Goal: Navigation & Orientation: Find specific page/section

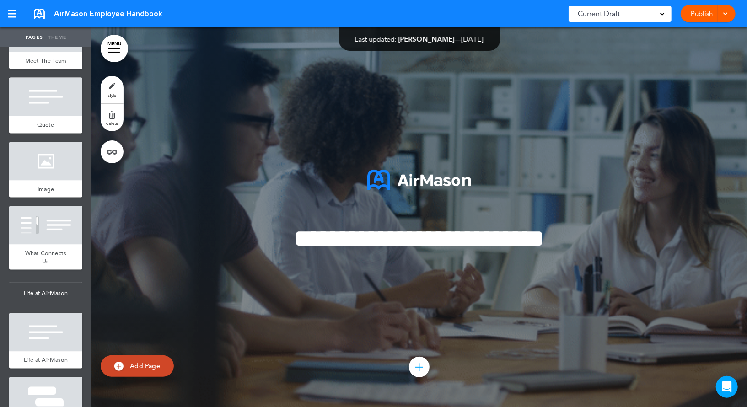
scroll to position [954, 0]
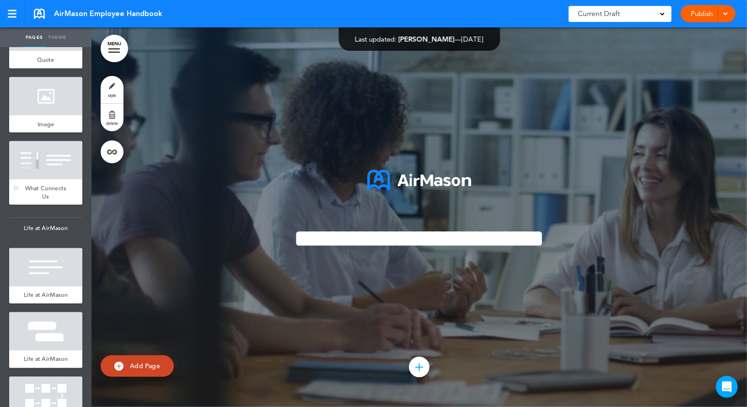
click at [49, 180] on div "What Connects Us" at bounding box center [45, 192] width 73 height 25
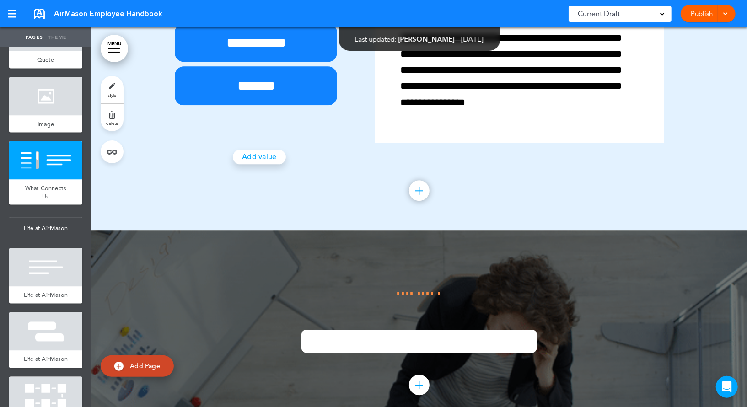
scroll to position [8166, 0]
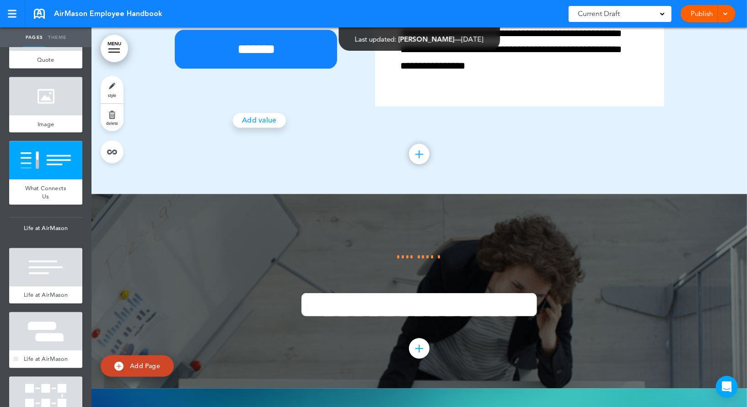
click at [64, 320] on div at bounding box center [45, 332] width 73 height 38
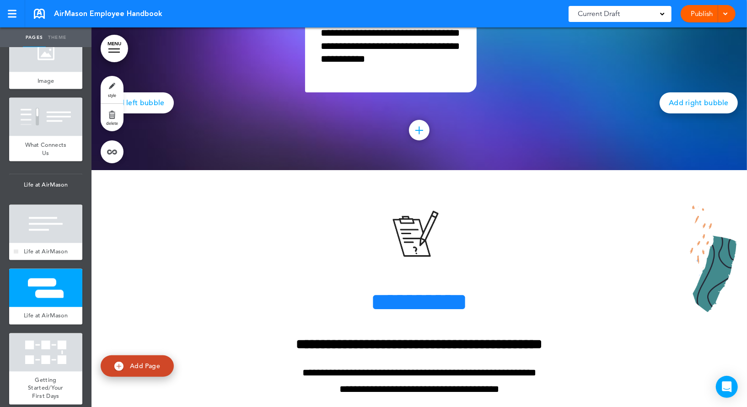
scroll to position [1075, 0]
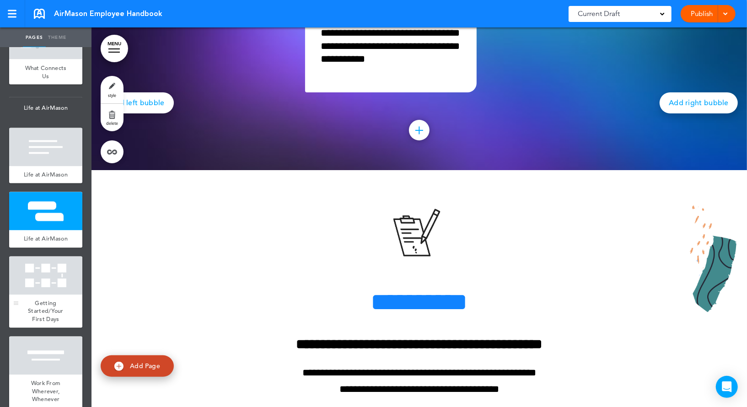
click at [45, 278] on div at bounding box center [45, 276] width 73 height 38
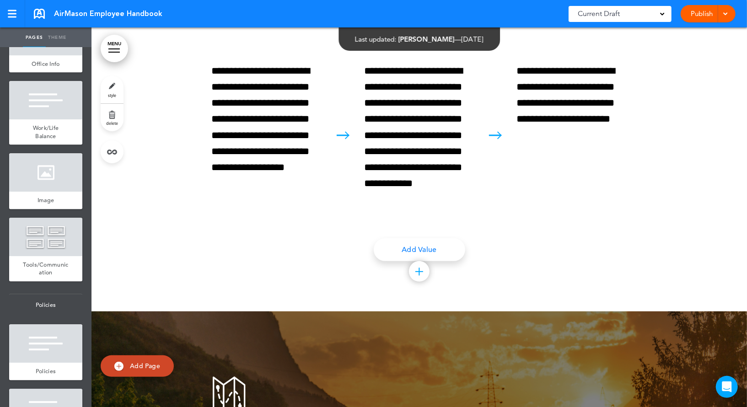
scroll to position [1488, 0]
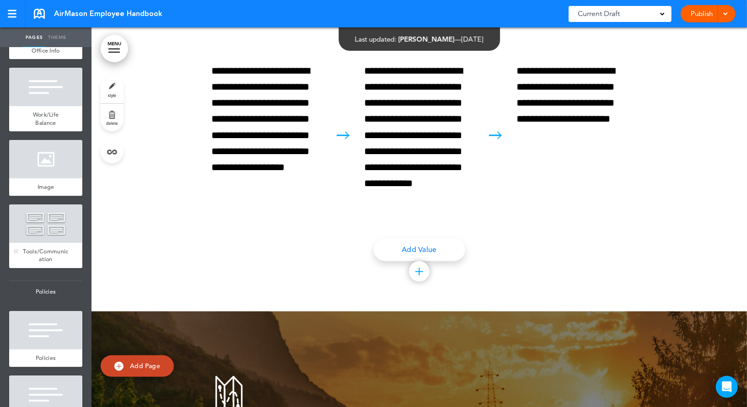
click at [39, 234] on div at bounding box center [45, 224] width 73 height 38
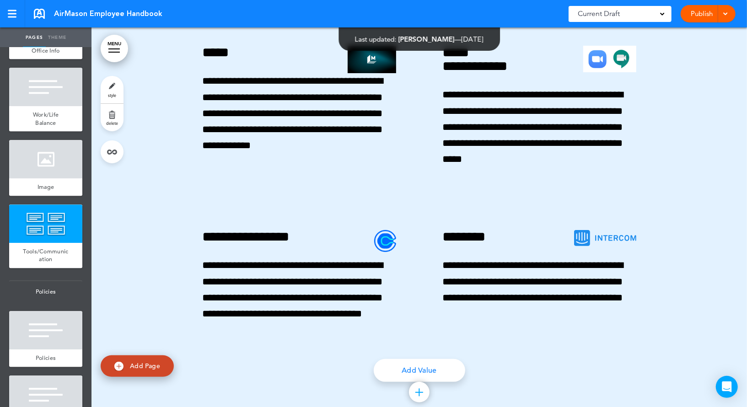
scroll to position [11318, 0]
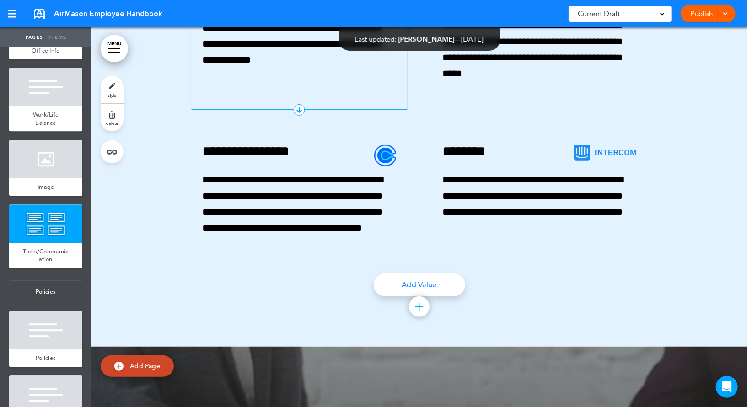
click at [410, 35] on icon at bounding box center [408, 28] width 11 height 11
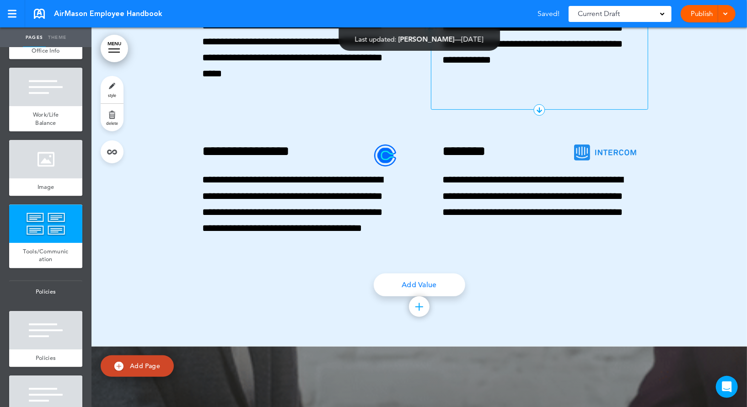
click at [432, 35] on icon at bounding box center [430, 28] width 11 height 11
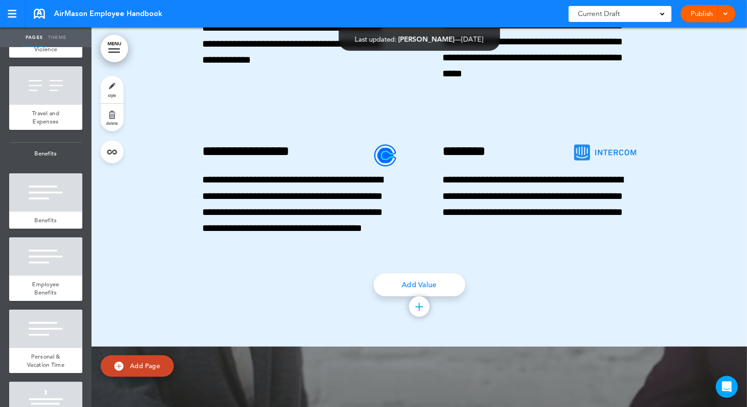
scroll to position [2209, 0]
